Goal: Navigation & Orientation: Find specific page/section

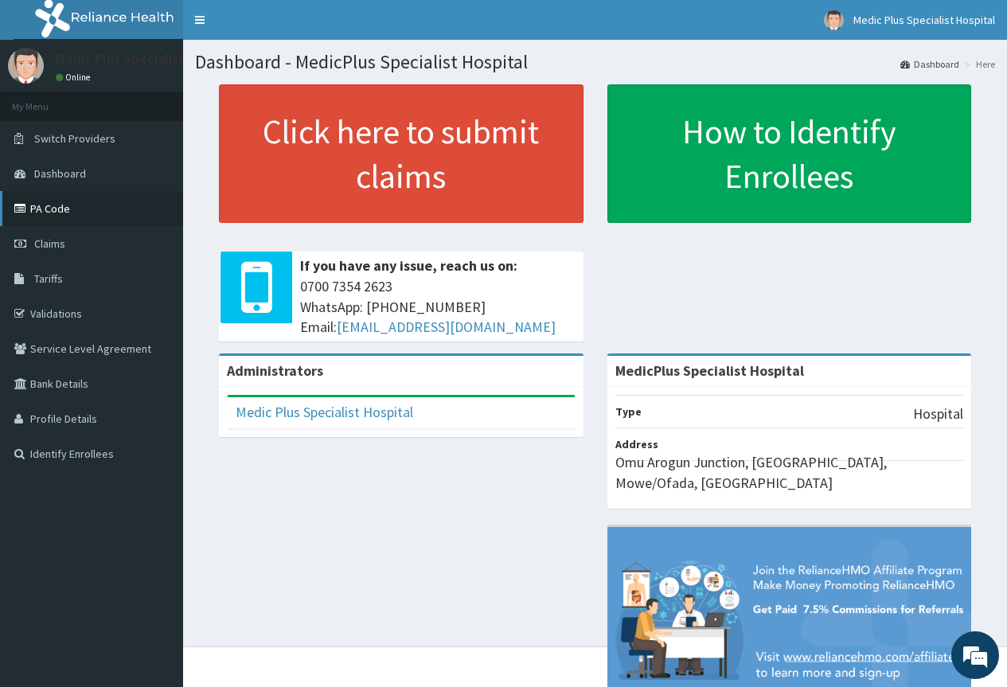
click at [49, 209] on link "PA Code" at bounding box center [91, 208] width 183 height 35
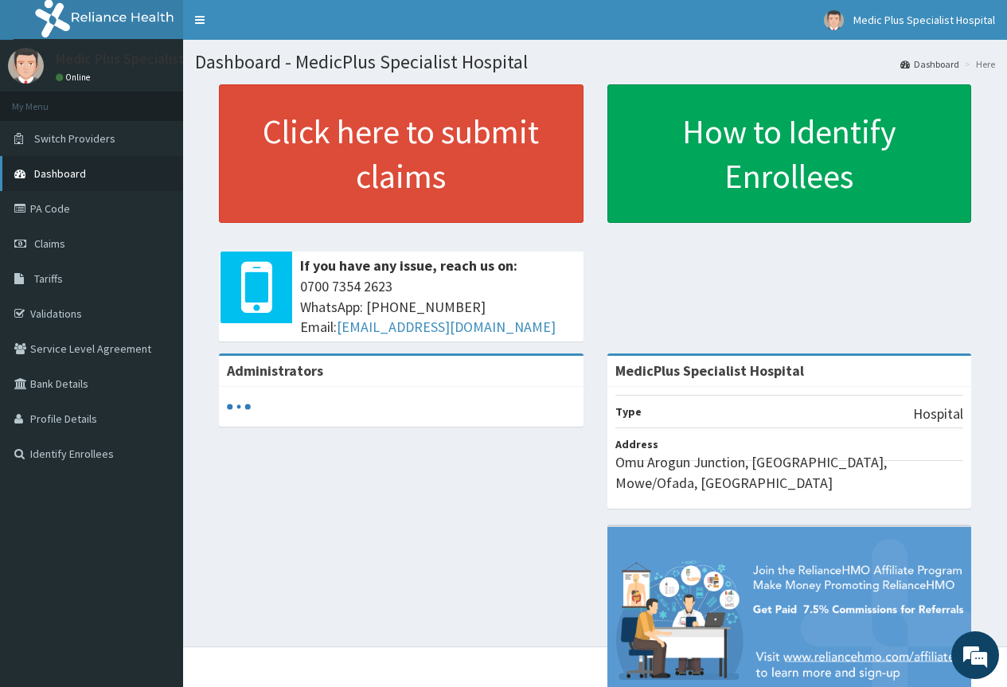
click at [41, 181] on link "Dashboard" at bounding box center [91, 173] width 183 height 35
click at [57, 317] on link "Validations" at bounding box center [91, 313] width 183 height 35
